Goal: Transaction & Acquisition: Purchase product/service

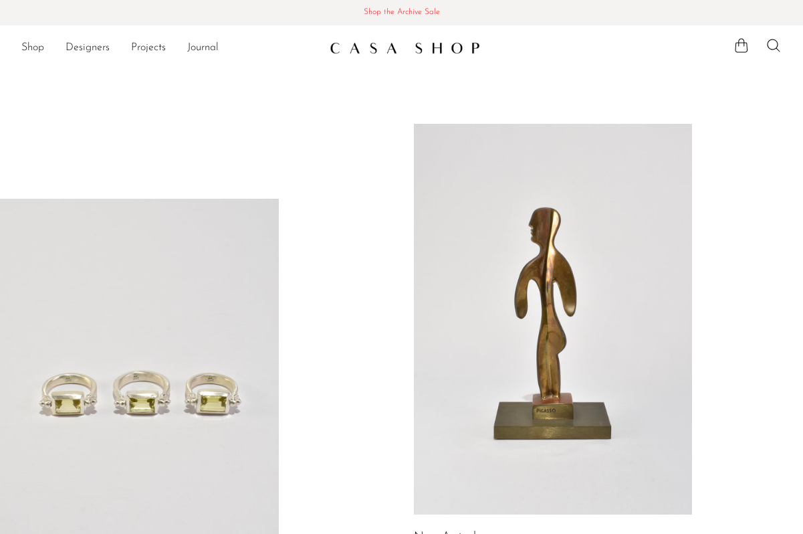
click at [383, 13] on span "Shop the Archive Sale" at bounding box center [402, 12] width 782 height 15
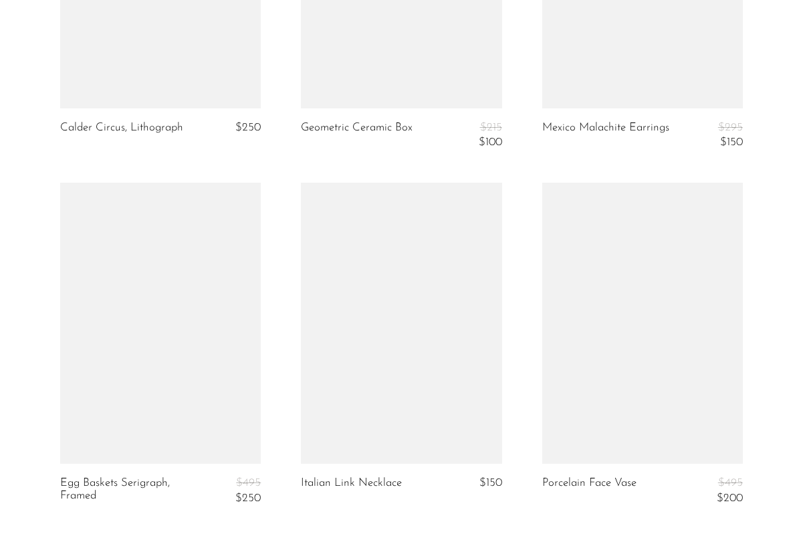
scroll to position [3984, 0]
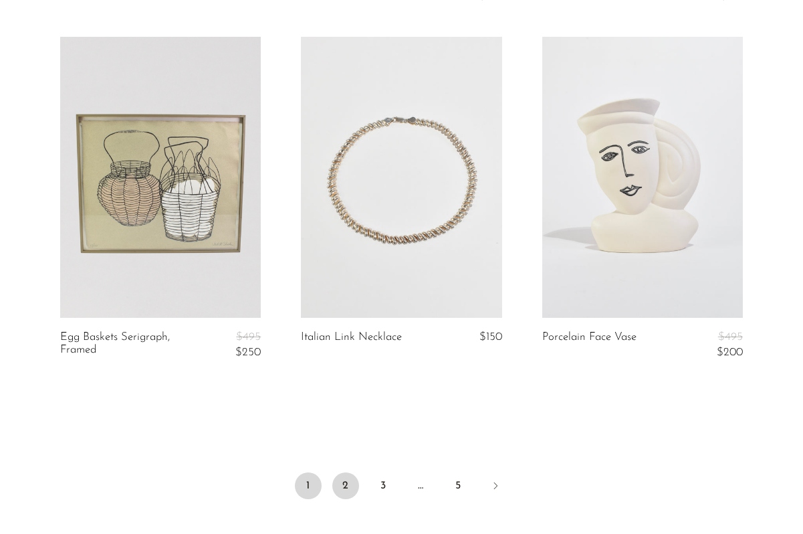
click at [351, 491] on link "2" at bounding box center [345, 485] width 27 height 27
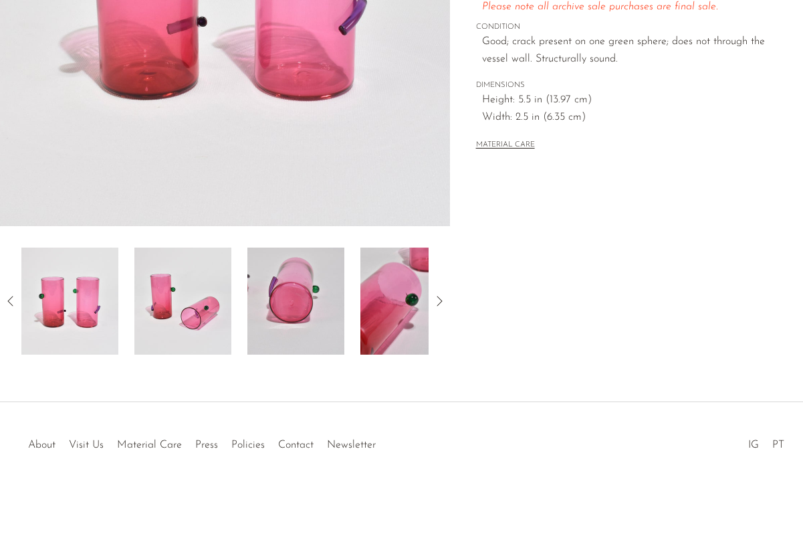
scroll to position [336, 0]
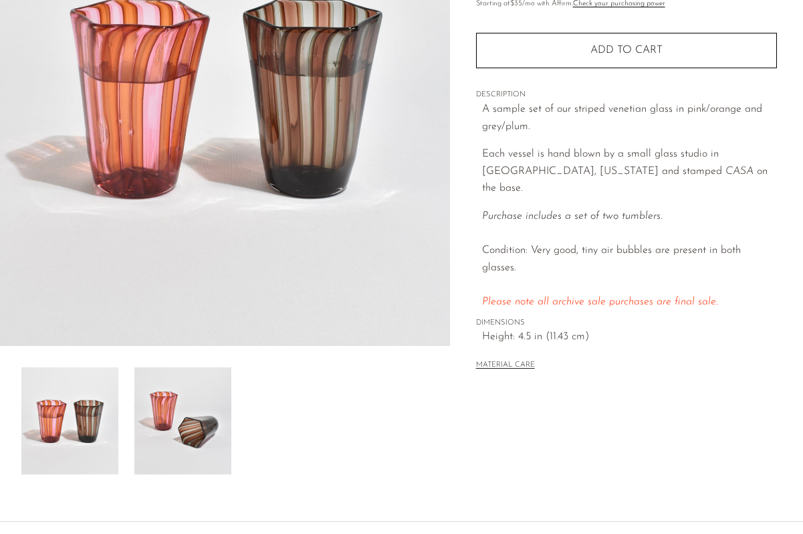
scroll to position [337, 0]
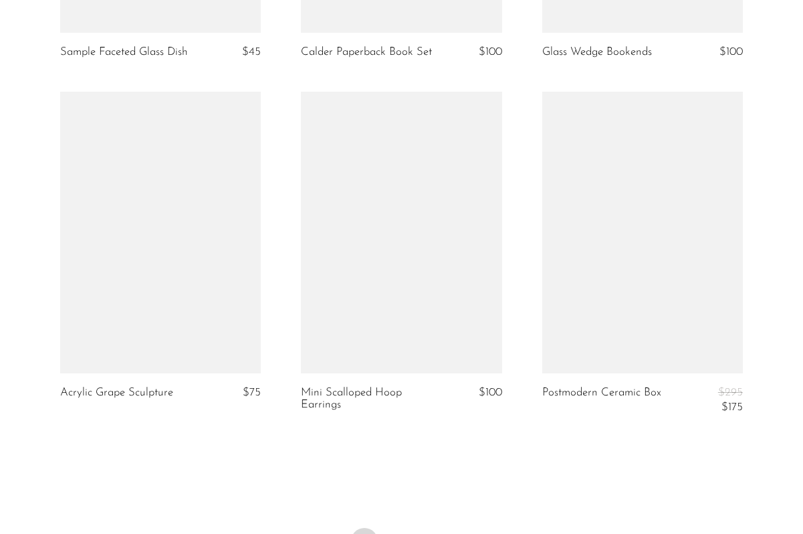
scroll to position [4109, 0]
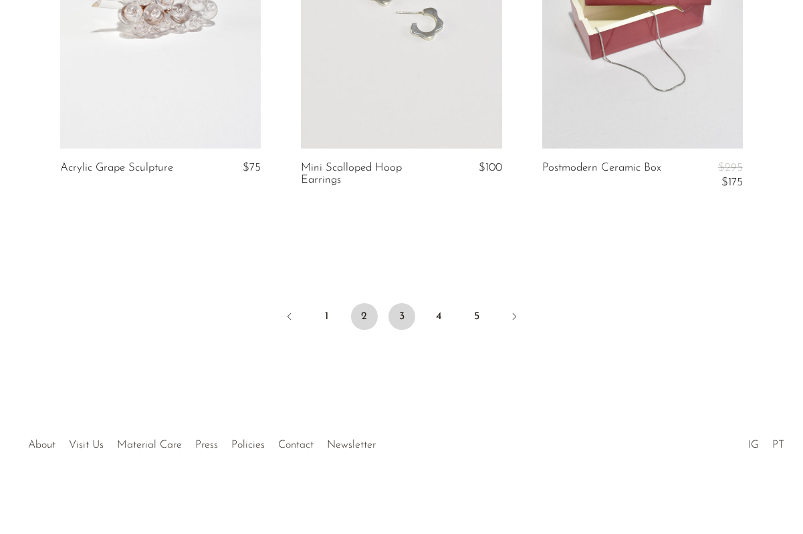
click at [395, 319] on link "3" at bounding box center [402, 316] width 27 height 27
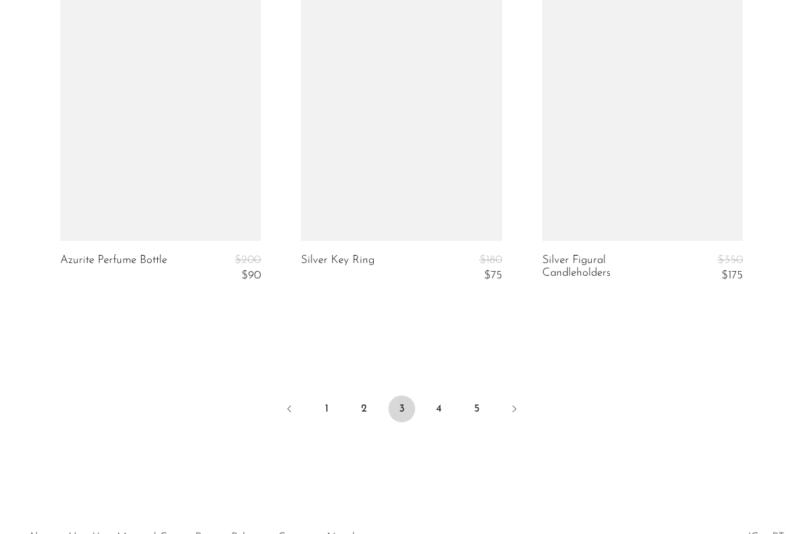
scroll to position [4165, 0]
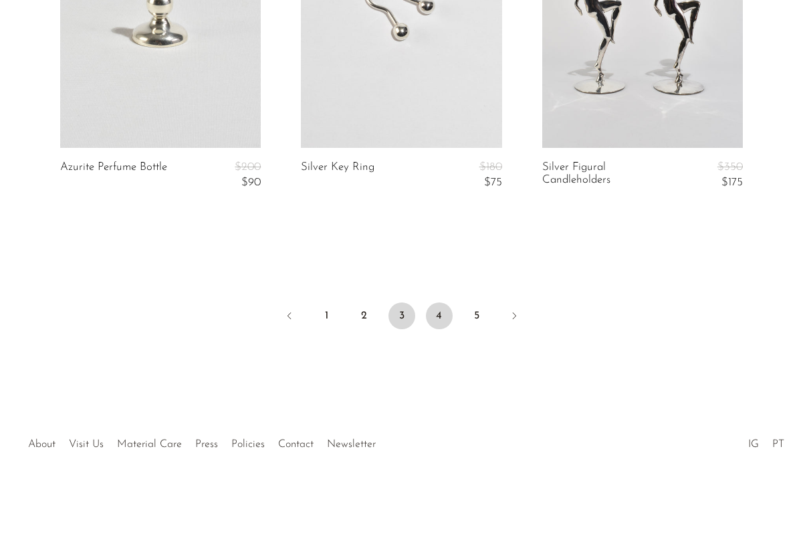
click at [443, 313] on link "4" at bounding box center [439, 315] width 27 height 27
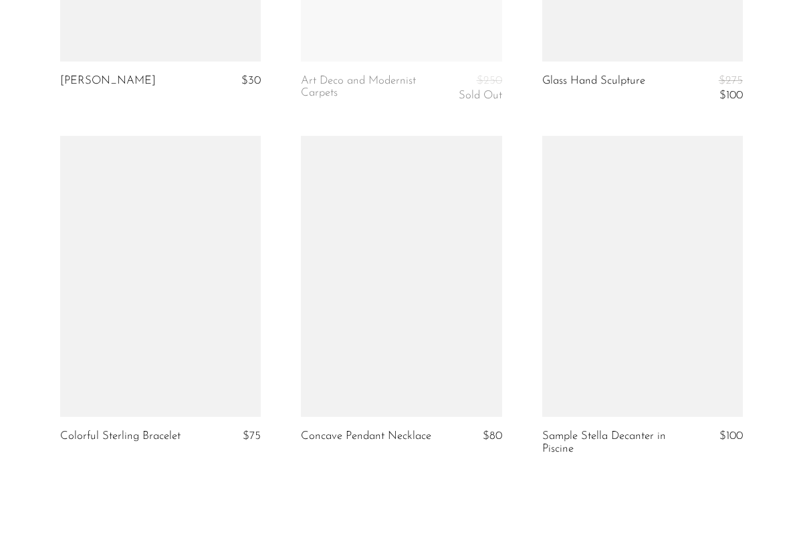
scroll to position [4159, 0]
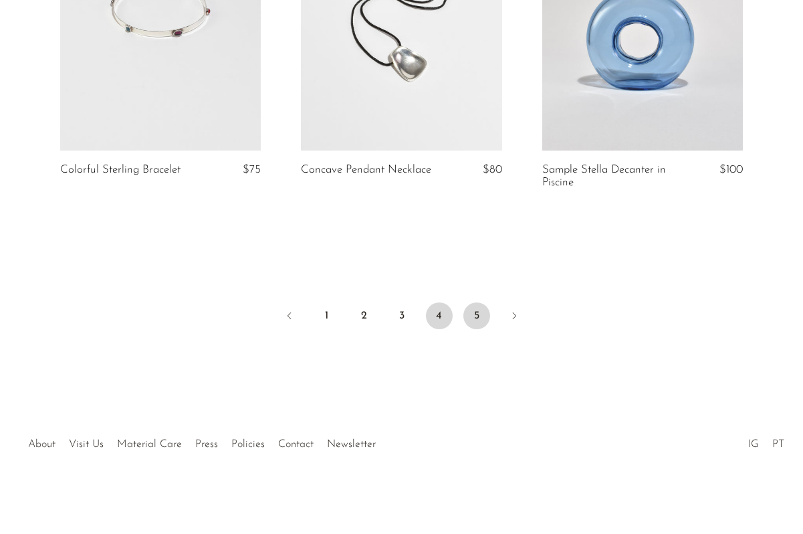
click at [477, 322] on link "5" at bounding box center [477, 315] width 27 height 27
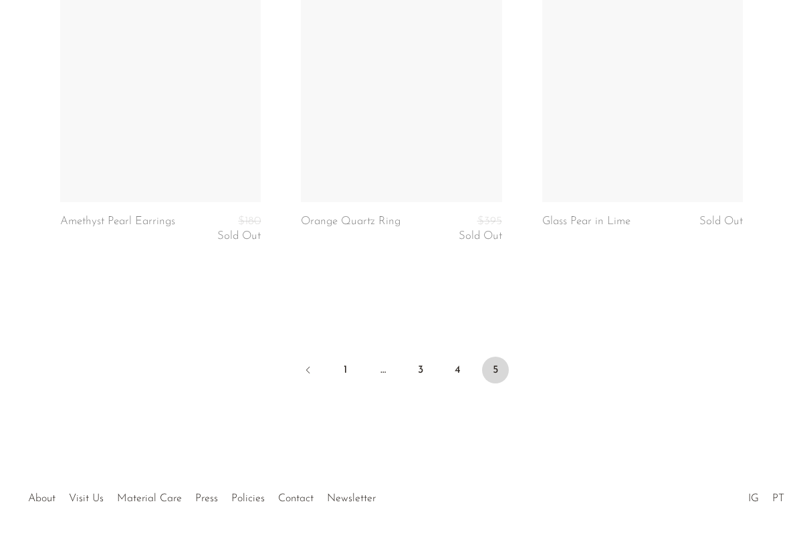
scroll to position [4159, 0]
